Goal: Find specific page/section: Find specific page/section

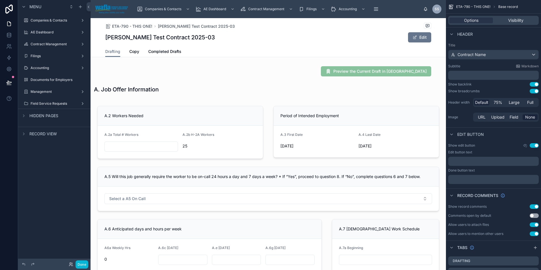
scroll to position [54, 0]
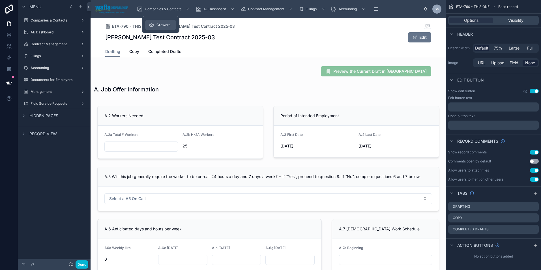
click at [161, 23] on span "Growers" at bounding box center [163, 25] width 14 height 5
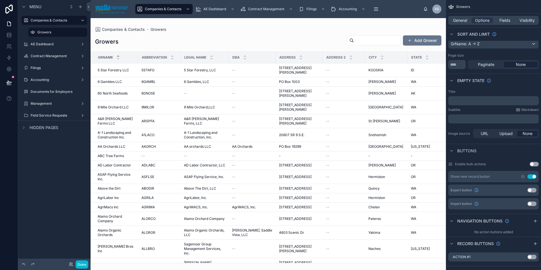
click at [120, 66] on div at bounding box center [268, 144] width 355 height 252
click at [47, 126] on span "Hidden pages" at bounding box center [43, 128] width 29 height 6
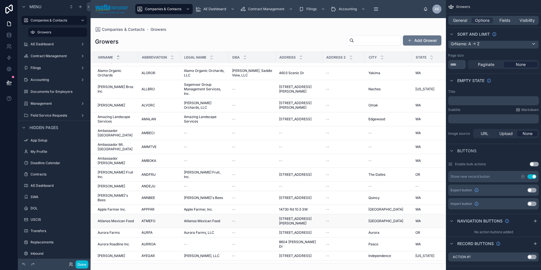
scroll to position [234, 0]
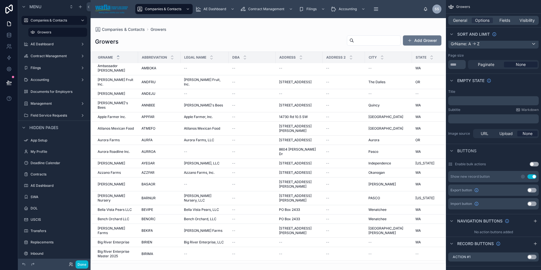
click at [369, 44] on input "text" at bounding box center [377, 40] width 46 height 8
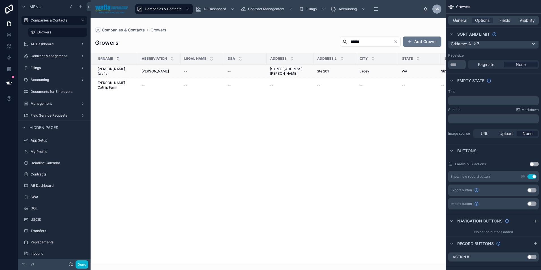
type input "******"
click at [107, 68] on span "[PERSON_NAME] (wafla)" at bounding box center [116, 71] width 37 height 9
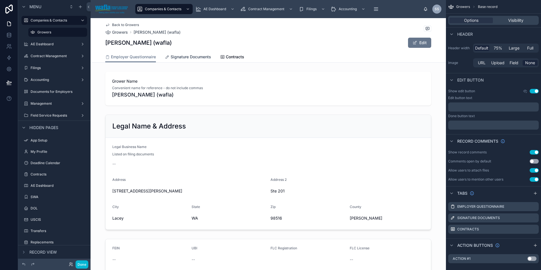
click at [182, 56] on span "Signature Documents" at bounding box center [191, 57] width 40 height 6
